Goal: Task Accomplishment & Management: Use online tool/utility

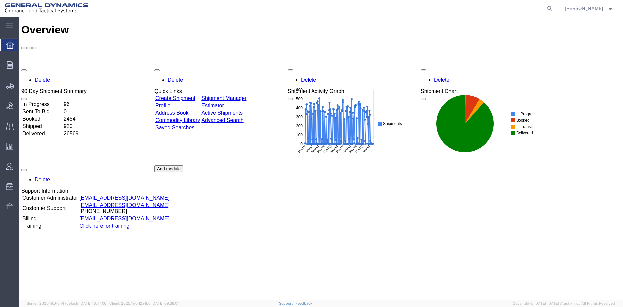
click at [554, 7] on icon at bounding box center [549, 8] width 9 height 9
click at [439, 7] on input "search" at bounding box center [444, 8] width 202 height 16
paste input "56877030"
type input "56877030"
click at [554, 8] on icon at bounding box center [549, 8] width 9 height 9
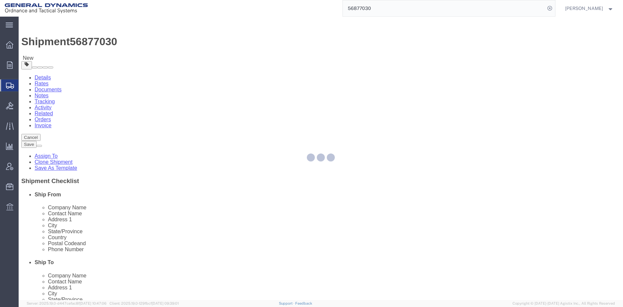
select select
select select "313"
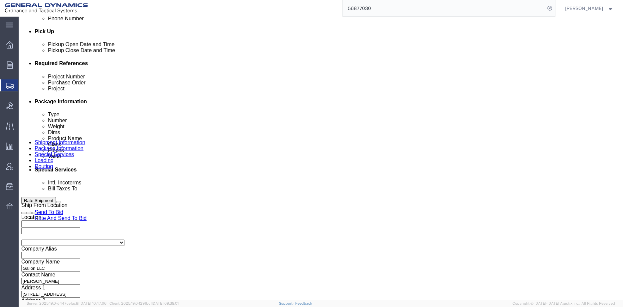
scroll to position [333, 0]
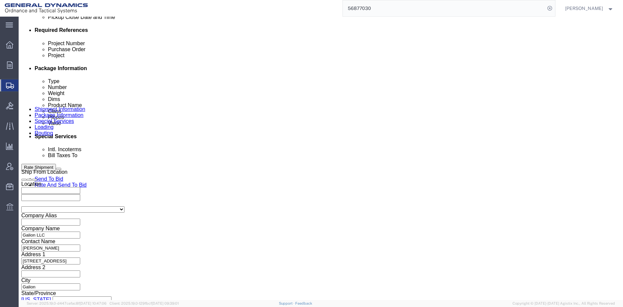
click input "text"
type input "113717"
click input "text"
type input "n"
type input "NA"
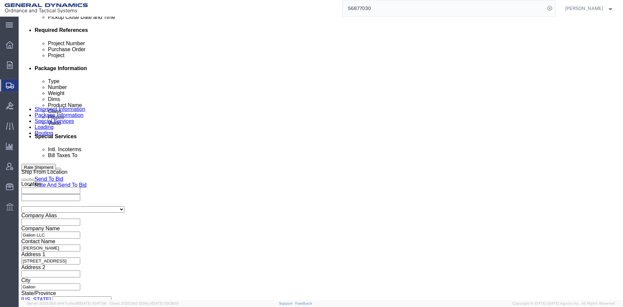
click input "text"
type input "NA"
click select "Select Air Less than Truckload Multi-Leg Ocean Freight Rail Small Parcel Truckl…"
select select "TL"
click select "Select Air Less than Truckload Multi-Leg Ocean Freight Rail Small Parcel Truckl…"
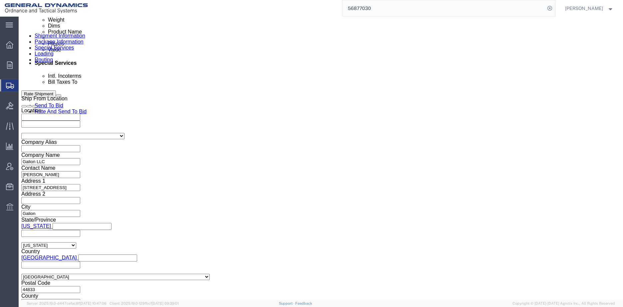
scroll to position [240, 0]
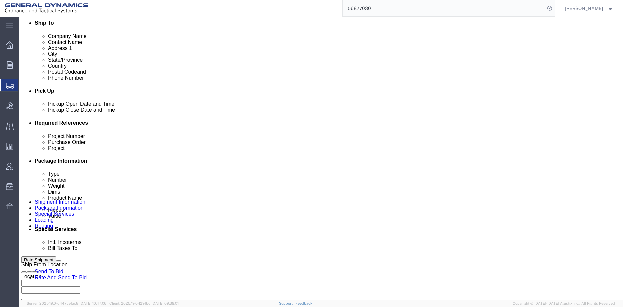
click icon
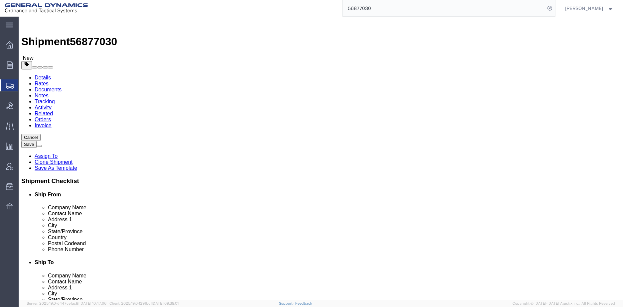
click button "Rate Shipment"
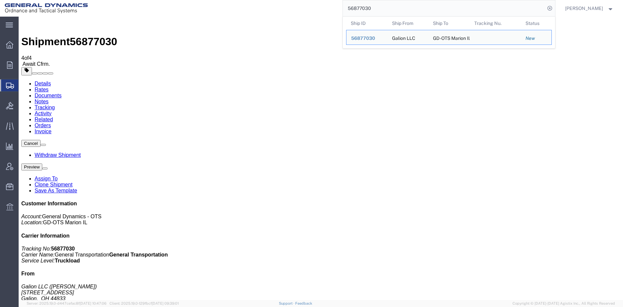
drag, startPoint x: 379, startPoint y: 9, endPoint x: 349, endPoint y: 5, distance: 29.5
click at [349, 5] on input "56877030" at bounding box center [444, 8] width 202 height 16
paste input "692"
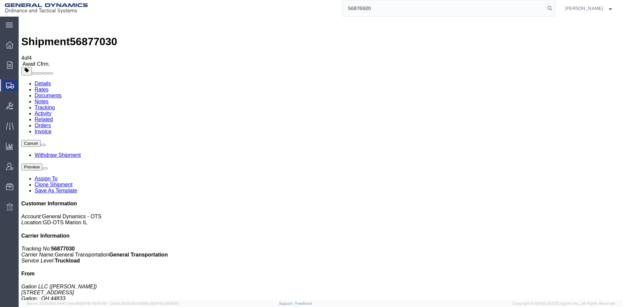
type input "56876920"
click at [554, 8] on icon at bounding box center [549, 8] width 9 height 9
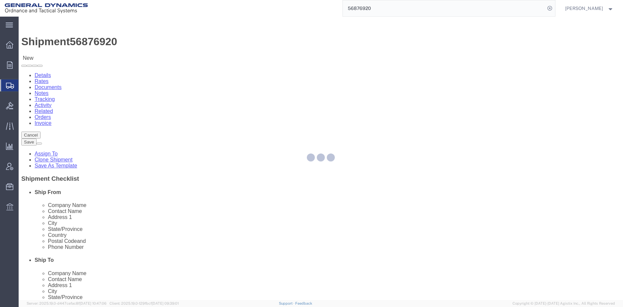
select select "313"
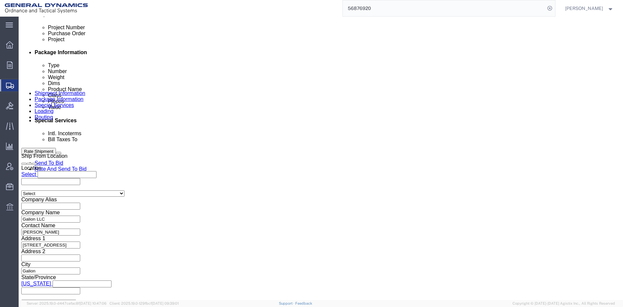
scroll to position [333, 0]
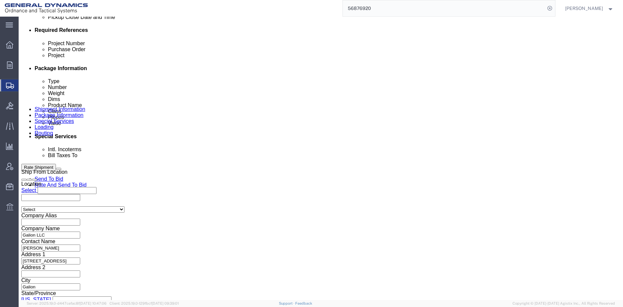
click div "Purchase Order"
click input "text"
type input "113717"
click input "text"
type input "NA"
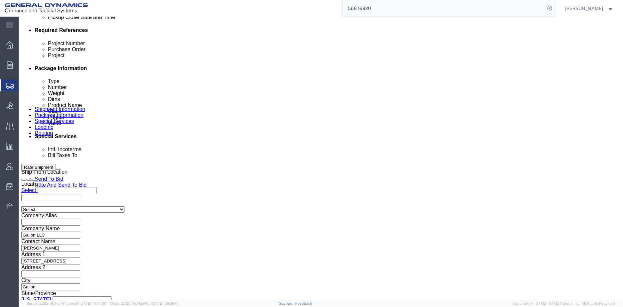
click input "text"
type input "NA"
click div "Select Account Type Activity ID Airline Appointment Number ASN Batch Request # …"
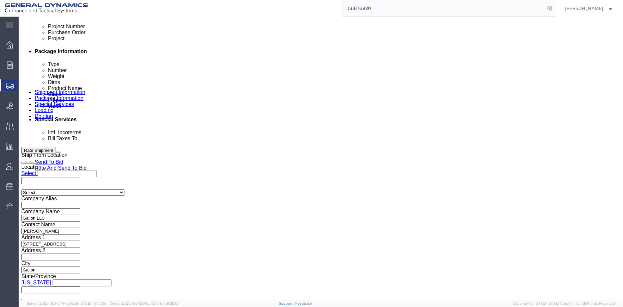
scroll to position [366, 0]
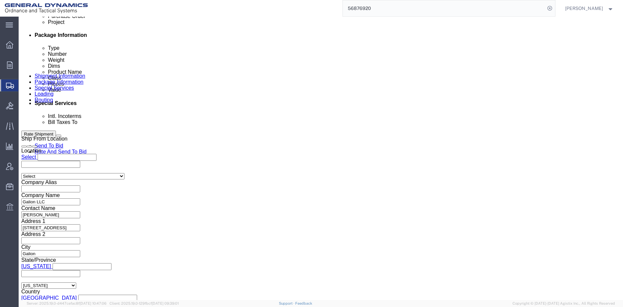
click select "Select Air Less than Truckload Multi-Leg Ocean Freight Rail Small Parcel Truckl…"
select select "TL"
click select "Select Air Less than Truckload Multi-Leg Ocean Freight Rail Small Parcel Truckl…"
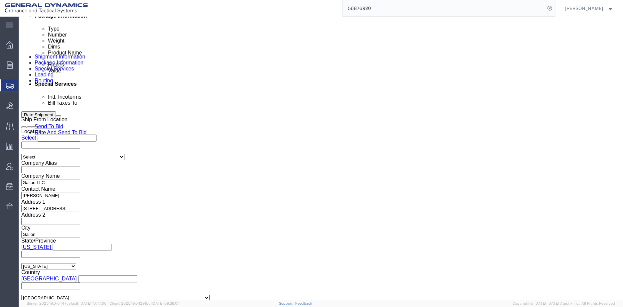
scroll to position [406, 0]
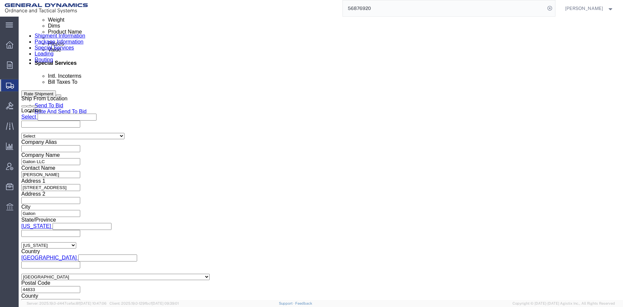
click button "Continue"
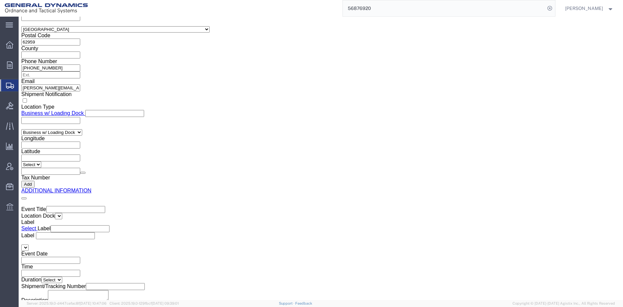
scroll to position [1049, 0]
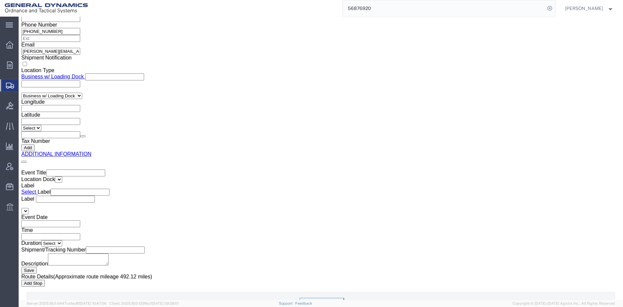
click button "Rate Shipment"
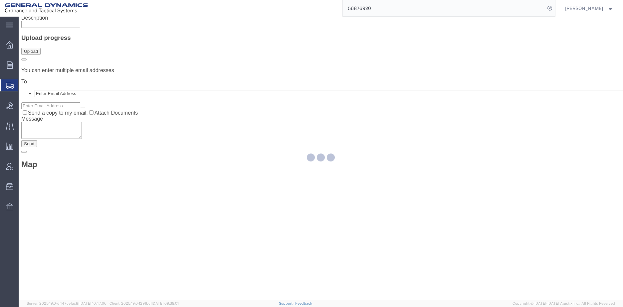
scroll to position [0, 0]
